Goal: Book appointment/travel/reservation

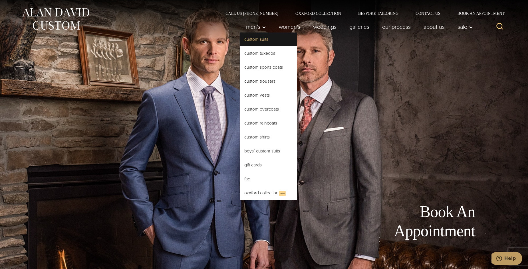
click at [264, 42] on link "Custom Suits" at bounding box center [268, 40] width 57 height 14
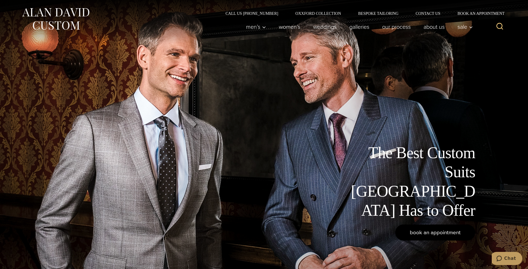
click at [453, 230] on span "book an appointment" at bounding box center [435, 233] width 51 height 8
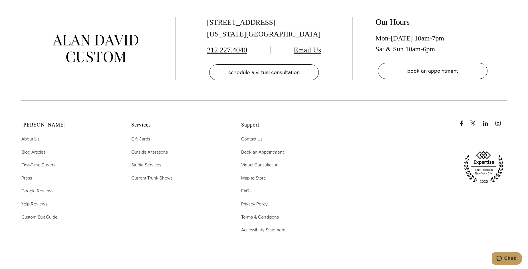
scroll to position [1341, 0]
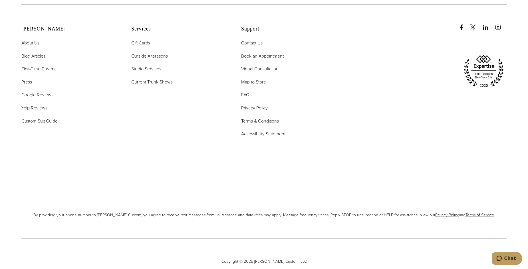
click at [271, 150] on div "Alan David About Us Blog Articles First-Time Buyers Press Google Reviews Yelp R…" at bounding box center [178, 84] width 315 height 160
